Goal: Transaction & Acquisition: Obtain resource

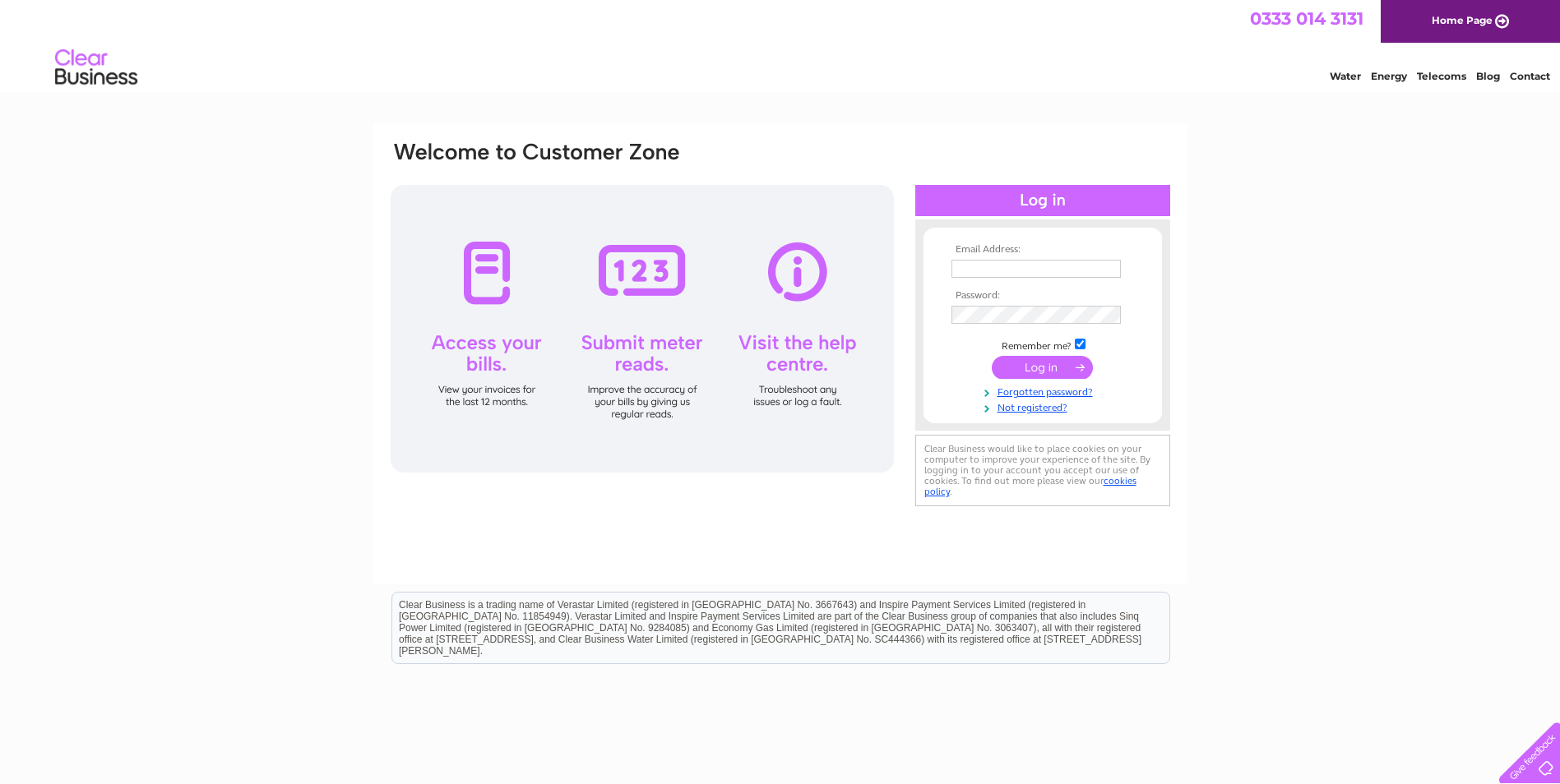
type input "office@haileygarage.co.uk"
click at [1015, 374] on input "submit" at bounding box center [1041, 367] width 101 height 23
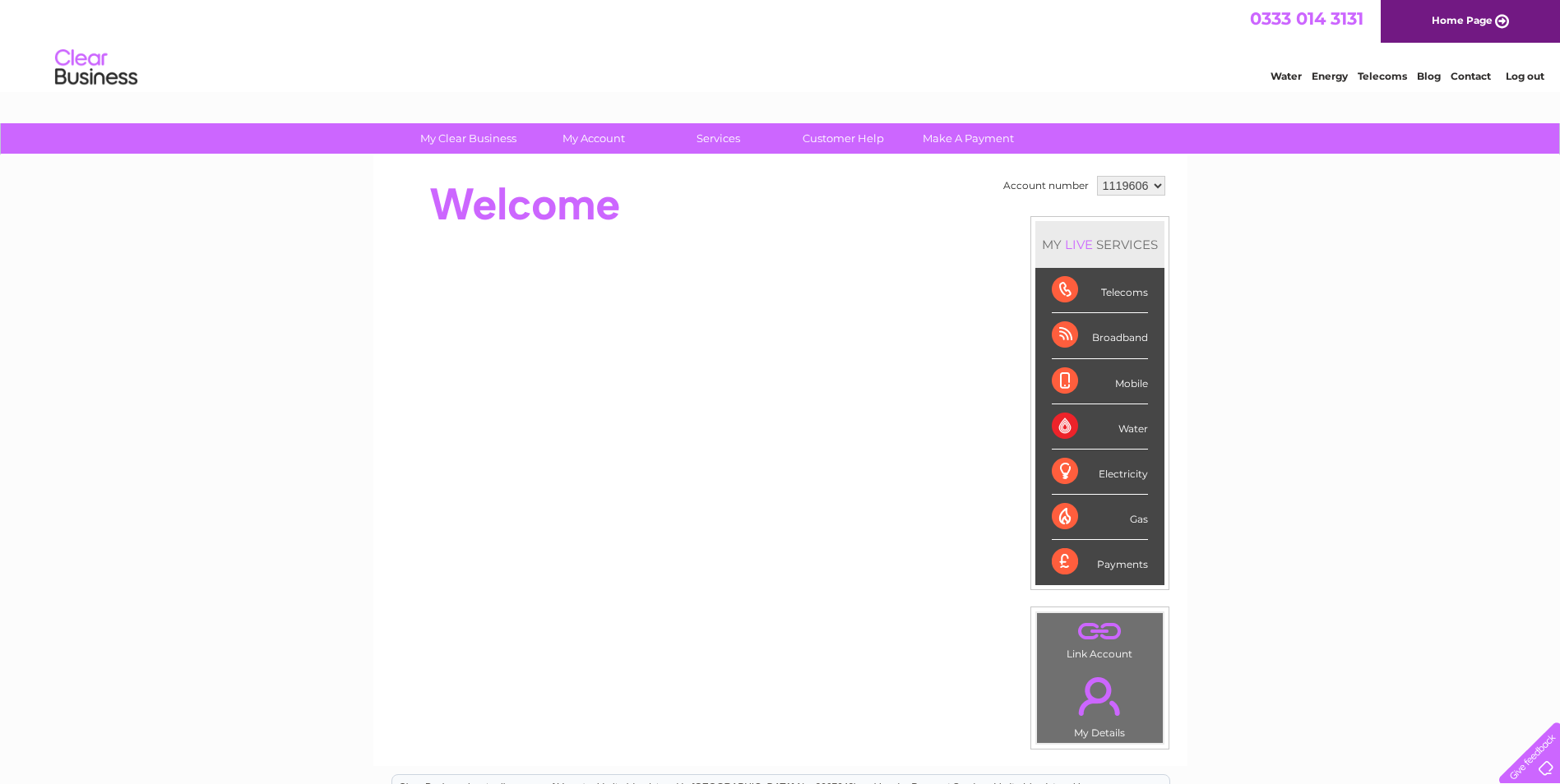
click at [1121, 291] on div "Telecoms" at bounding box center [1100, 290] width 96 height 45
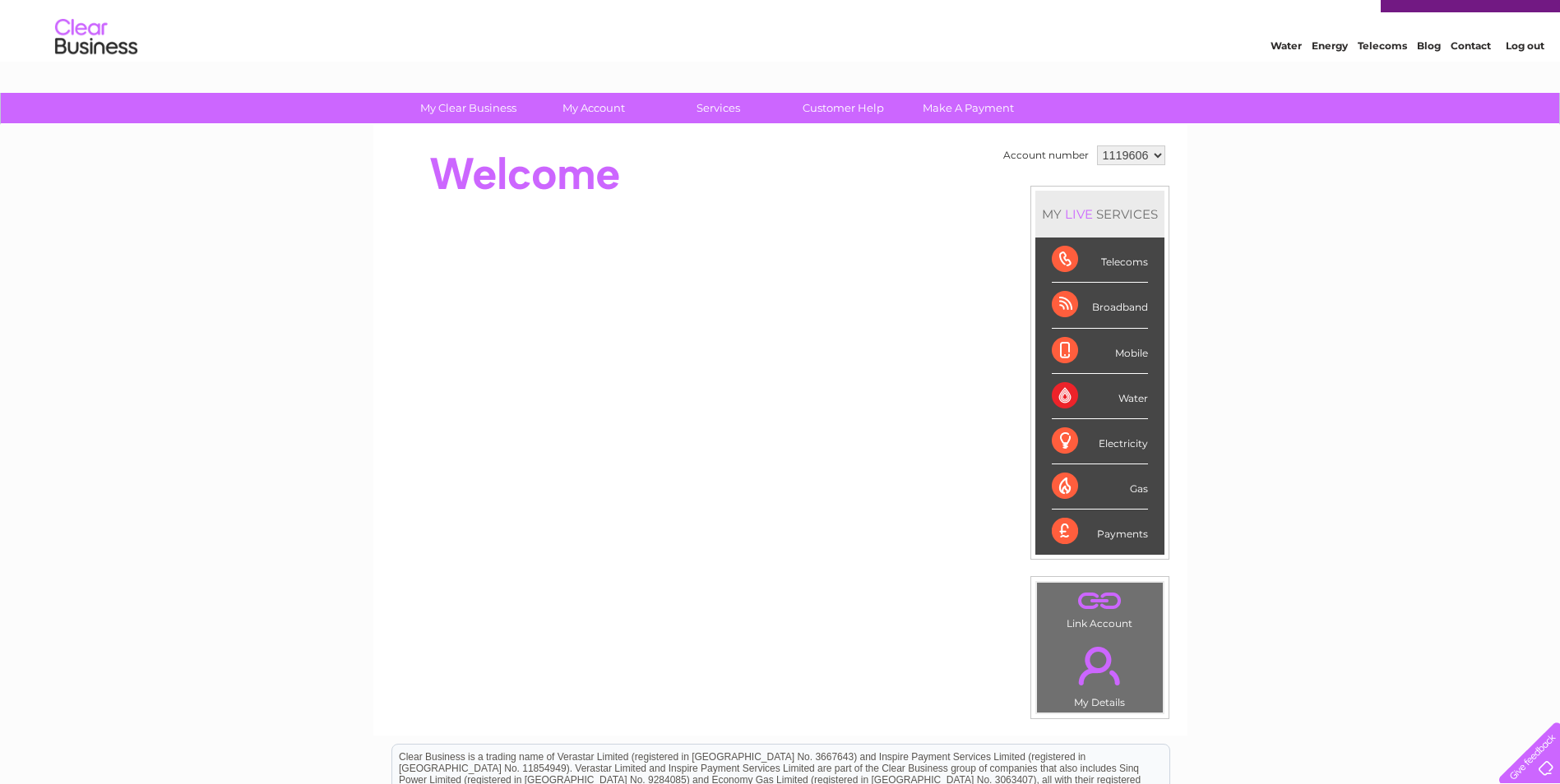
scroll to position [29, 0]
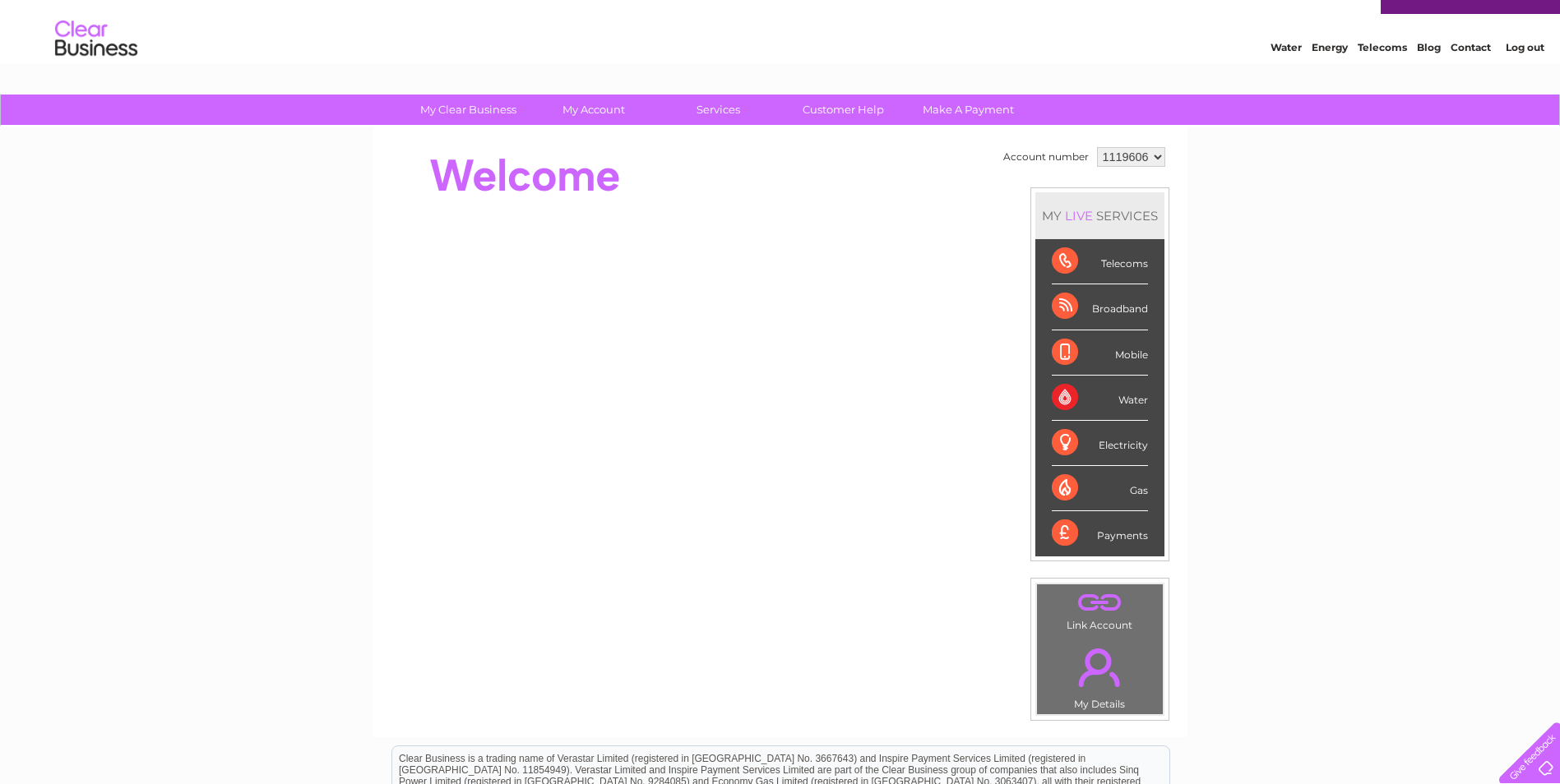
click at [1073, 216] on div "LIVE" at bounding box center [1079, 216] width 35 height 16
click at [1120, 212] on div "MY LIVE SERVICES" at bounding box center [1099, 216] width 129 height 47
click at [1125, 264] on div "Telecoms" at bounding box center [1100, 261] width 96 height 45
click at [1065, 259] on div "Telecoms" at bounding box center [1100, 261] width 96 height 45
click at [1054, 250] on div "Telecoms" at bounding box center [1100, 261] width 96 height 45
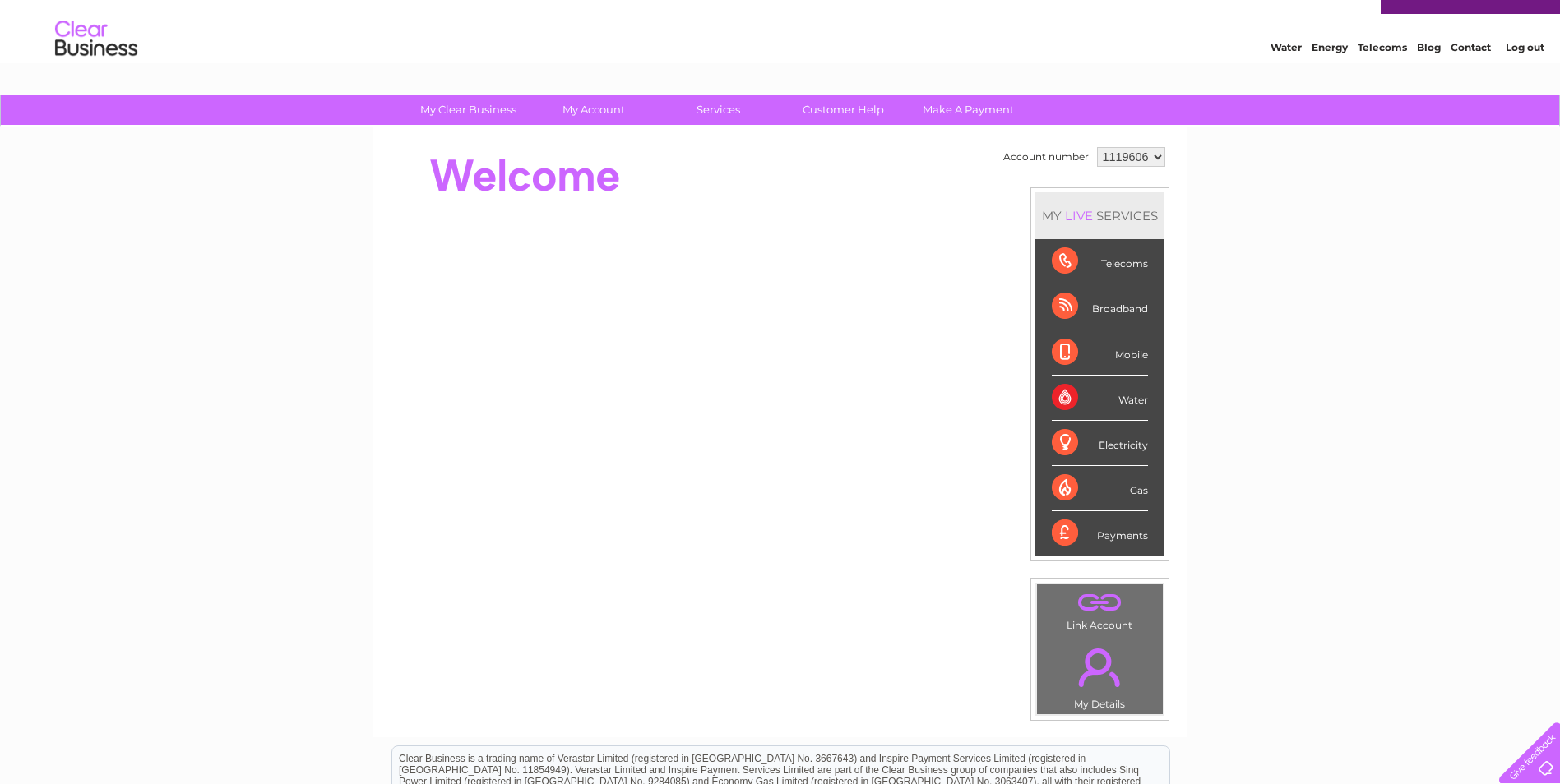
click at [1064, 314] on div "Broadband" at bounding box center [1100, 306] width 96 height 45
click at [1061, 262] on div "Telecoms" at bounding box center [1100, 261] width 96 height 45
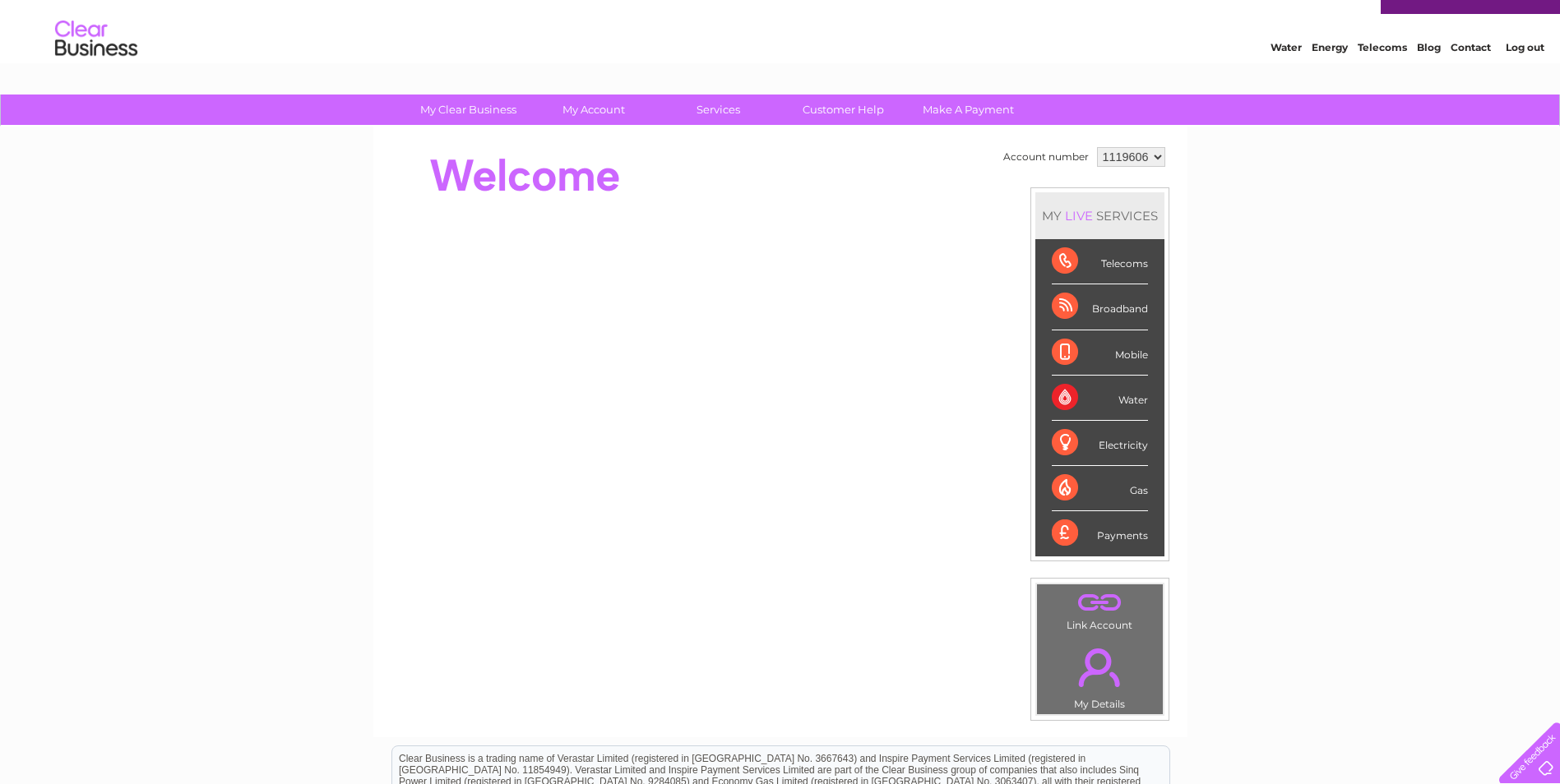
click at [1367, 44] on link "Telecoms" at bounding box center [1382, 47] width 49 height 12
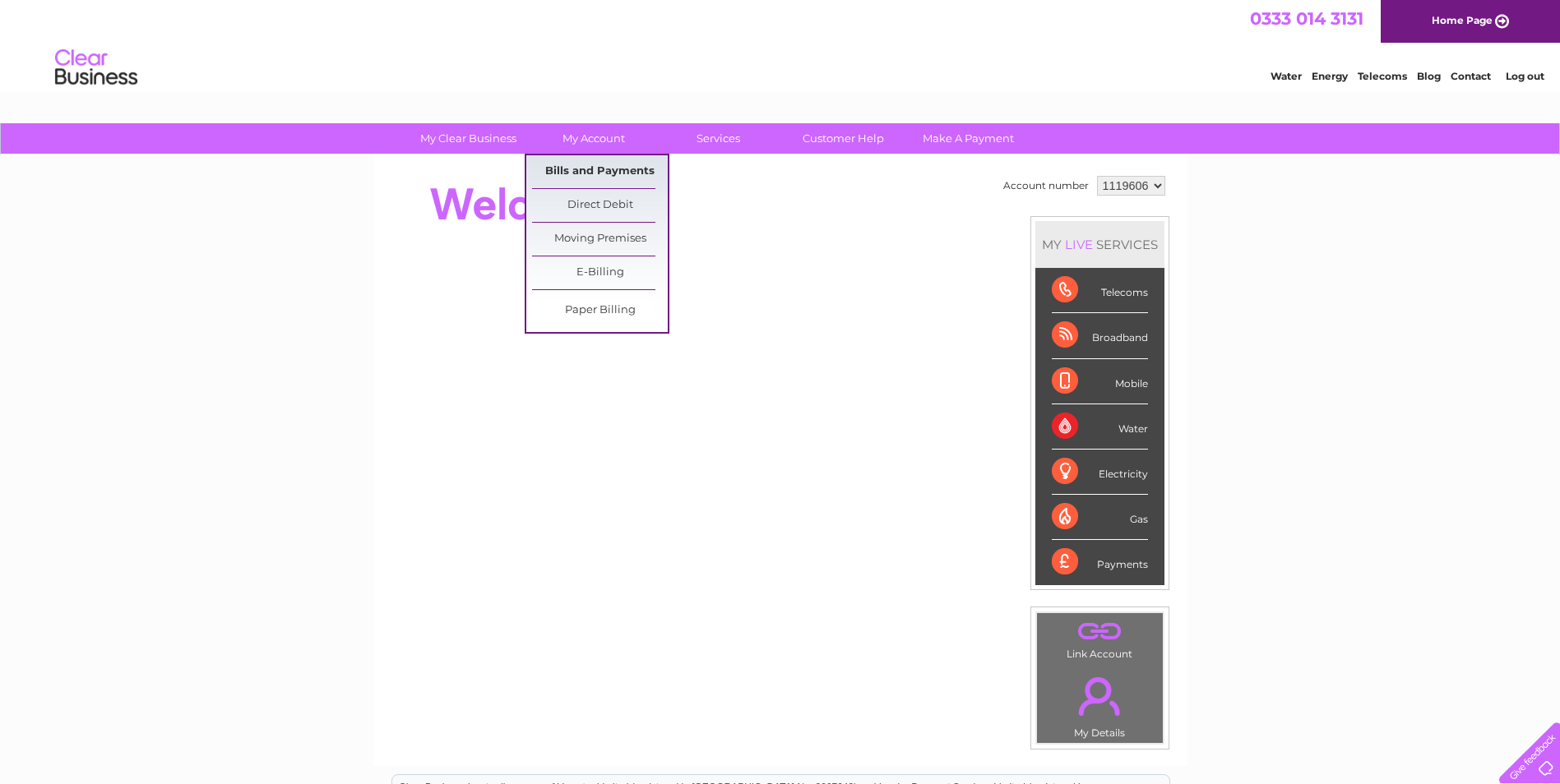
click at [613, 169] on link "Bills and Payments" at bounding box center [600, 171] width 135 height 33
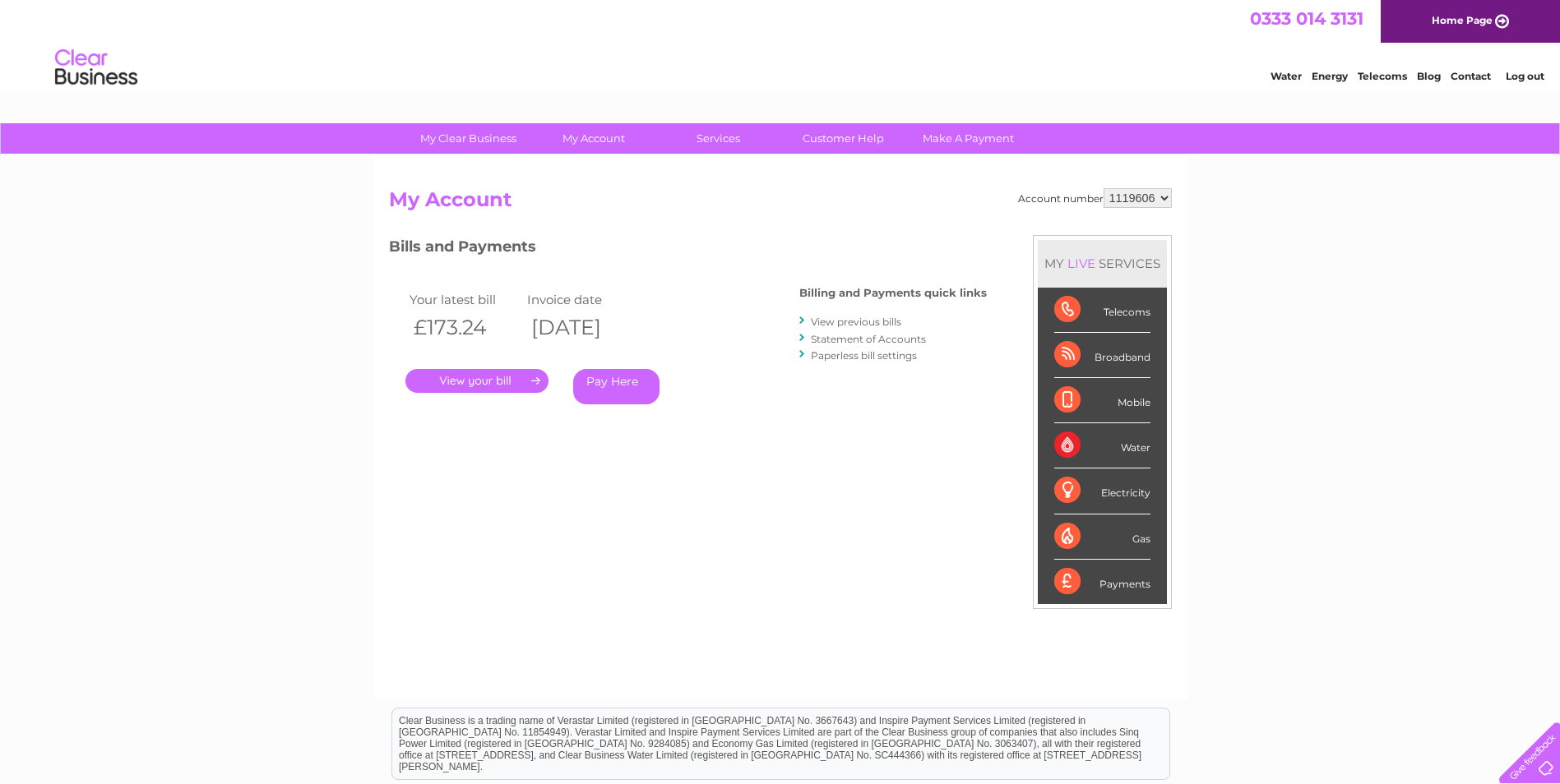
click at [492, 387] on link "." at bounding box center [477, 380] width 143 height 24
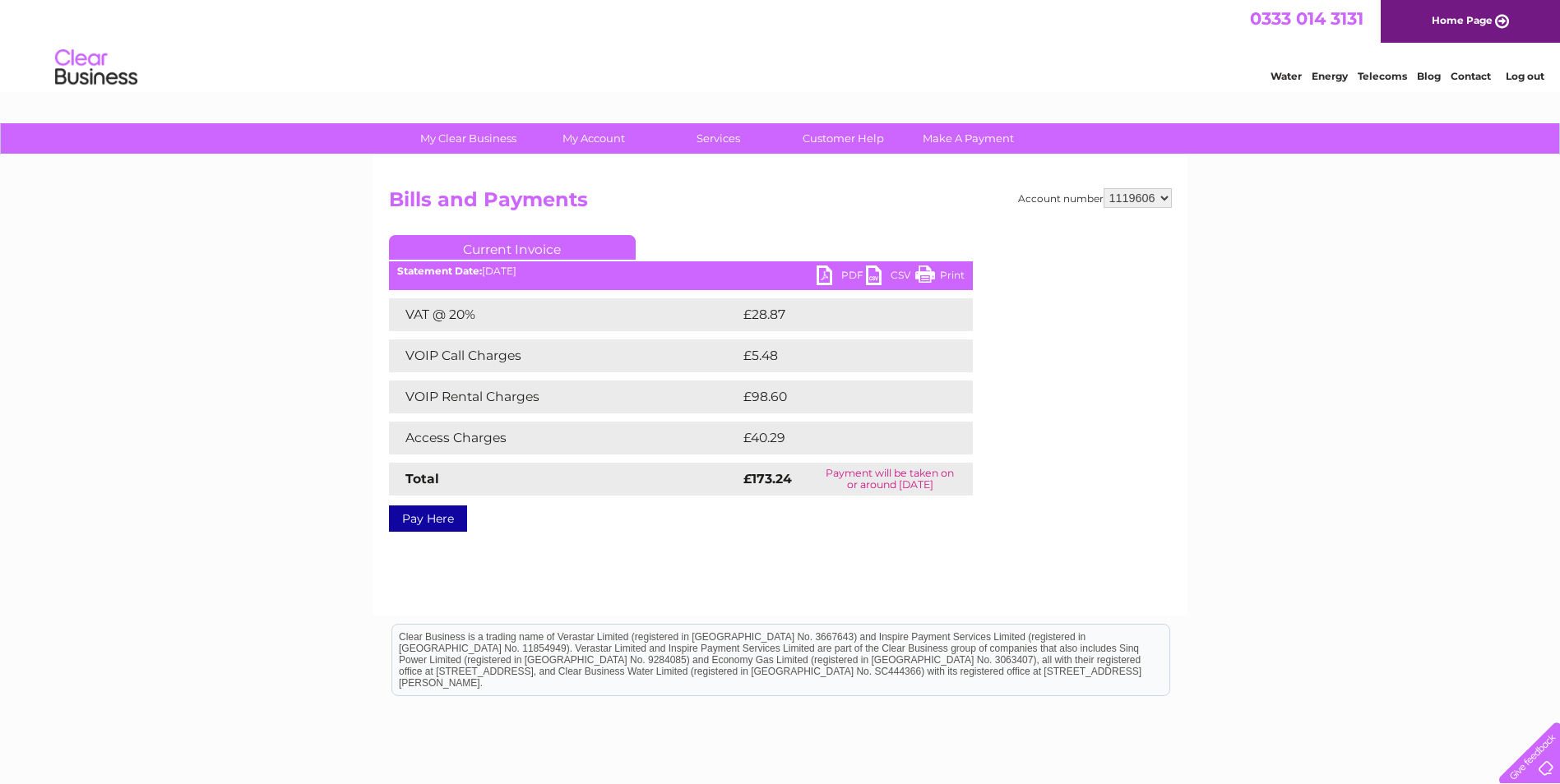
click at [937, 272] on link "Print" at bounding box center [940, 277] width 49 height 24
